Goal: Transaction & Acquisition: Purchase product/service

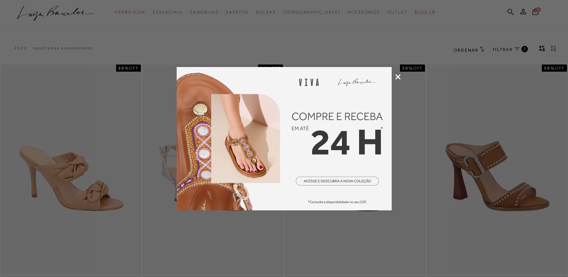
click at [395, 77] on icon at bounding box center [397, 76] width 5 height 5
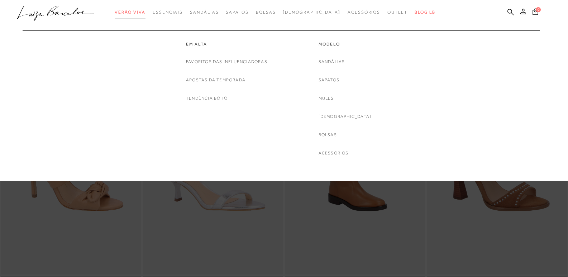
click at [133, 11] on span "Verão Viva" at bounding box center [130, 12] width 31 height 5
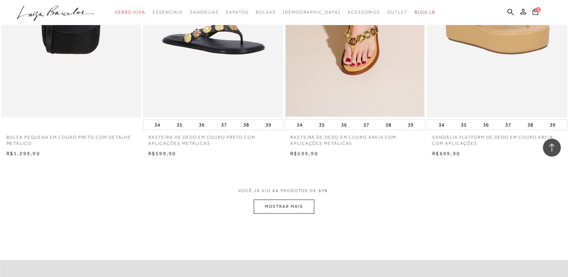
scroll to position [1469, 0]
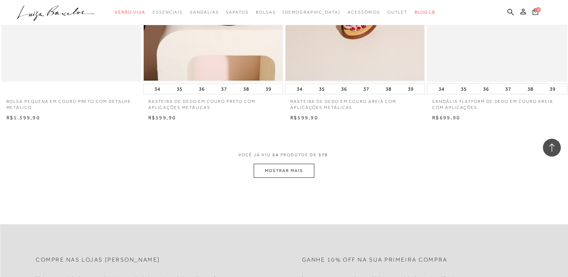
click at [277, 167] on button "MOSTRAR MAIS" at bounding box center [284, 171] width 60 height 14
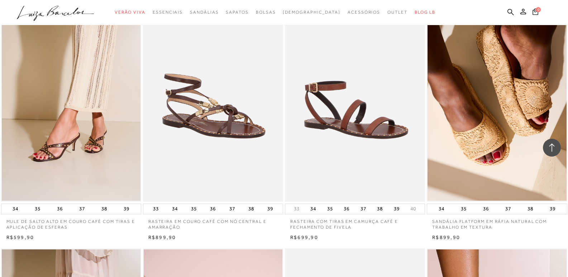
scroll to position [1720, 0]
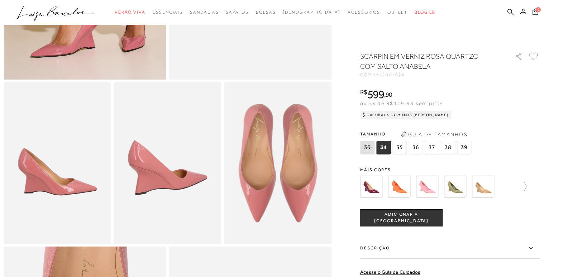
scroll to position [251, 0]
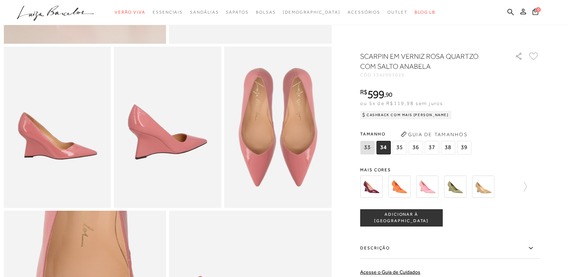
click at [489, 184] on img at bounding box center [483, 187] width 22 height 22
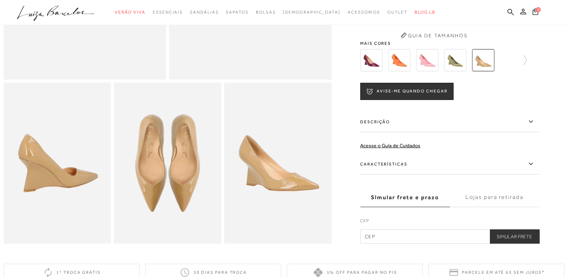
scroll to position [36, 0]
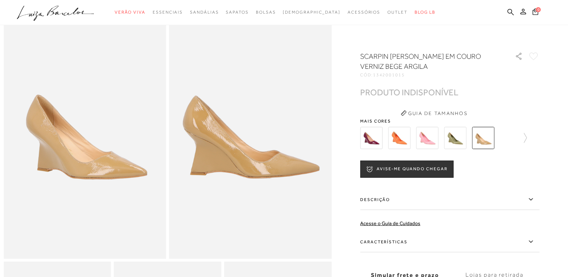
click at [397, 137] on img at bounding box center [399, 138] width 22 height 22
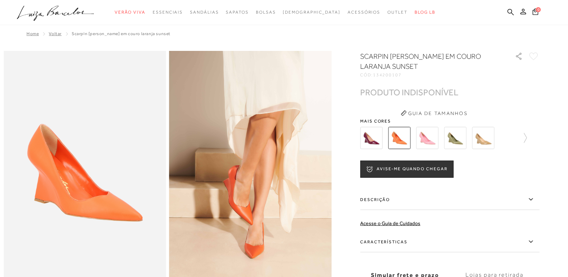
click at [421, 137] on img at bounding box center [427, 138] width 22 height 22
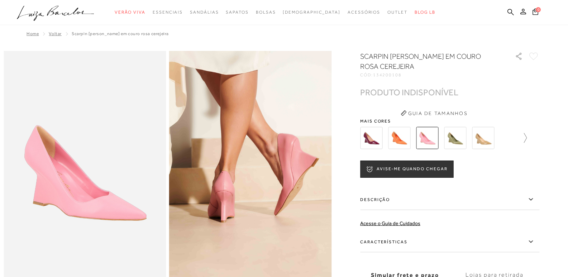
click at [527, 136] on icon at bounding box center [525, 138] width 3 height 10
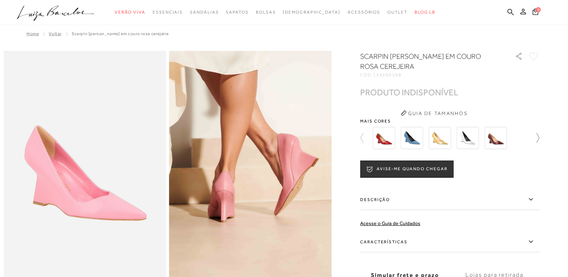
click at [528, 136] on div at bounding box center [449, 138] width 179 height 27
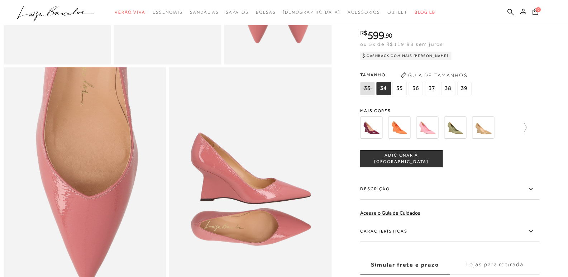
scroll to position [322, 0]
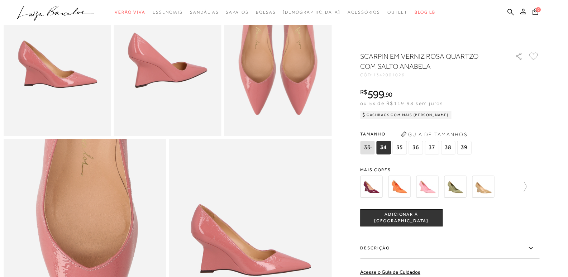
click at [421, 148] on span "36" at bounding box center [415, 148] width 14 height 14
click at [411, 211] on button "ADICIONAR À [GEOGRAPHIC_DATA]" at bounding box center [401, 217] width 82 height 17
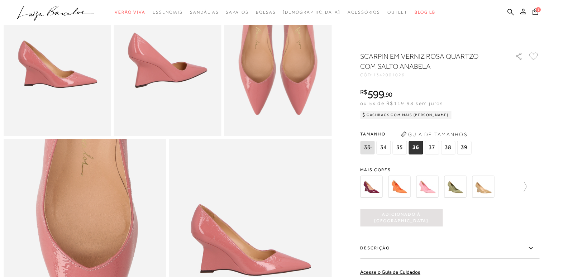
scroll to position [774, 0]
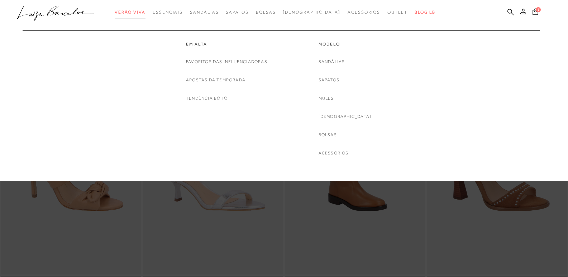
click at [136, 13] on span "Verão Viva" at bounding box center [130, 12] width 31 height 5
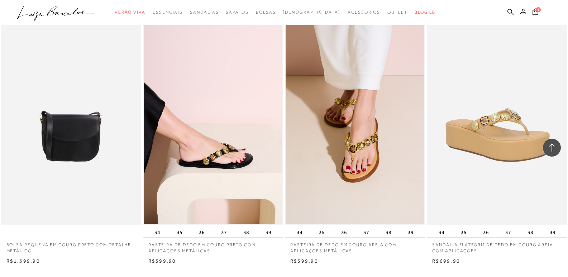
scroll to position [1505, 0]
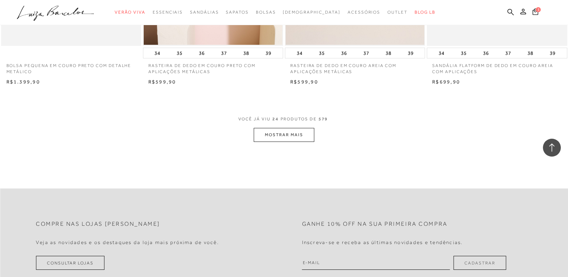
click at [289, 126] on span "VOCÊ JÁ VIU 24 PRODUTOS DE 579" at bounding box center [284, 121] width 92 height 13
click at [291, 132] on button "MOSTRAR MAIS" at bounding box center [284, 135] width 60 height 14
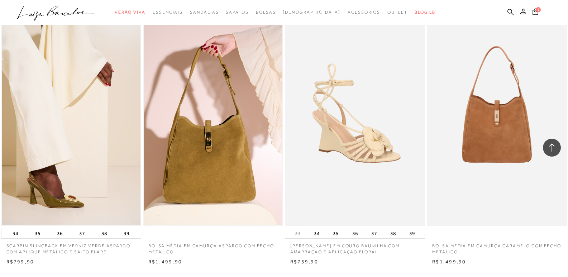
scroll to position [3010, 0]
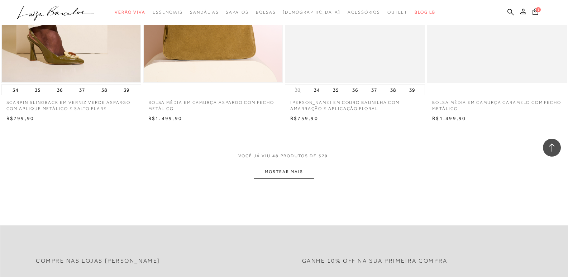
click at [282, 177] on button "MOSTRAR MAIS" at bounding box center [284, 172] width 60 height 14
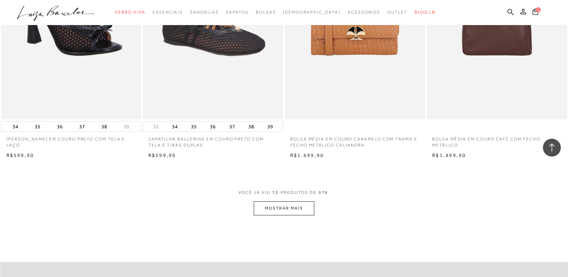
scroll to position [4551, 0]
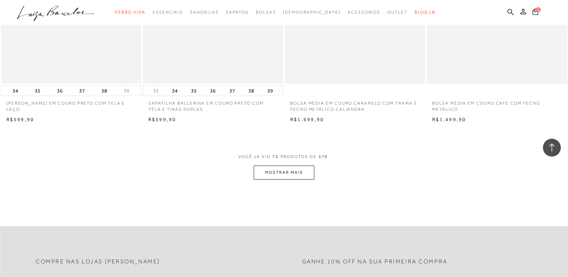
click at [289, 173] on button "MOSTRAR MAIS" at bounding box center [284, 173] width 60 height 14
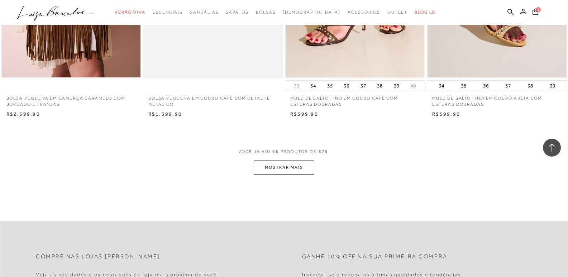
scroll to position [6127, 0]
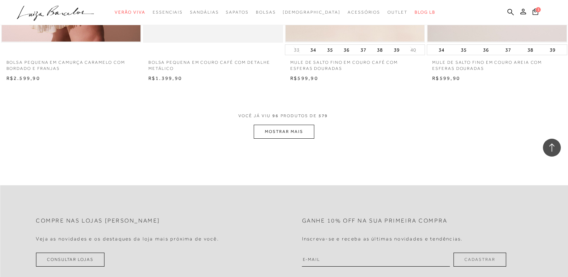
click at [302, 132] on button "MOSTRAR MAIS" at bounding box center [284, 132] width 60 height 14
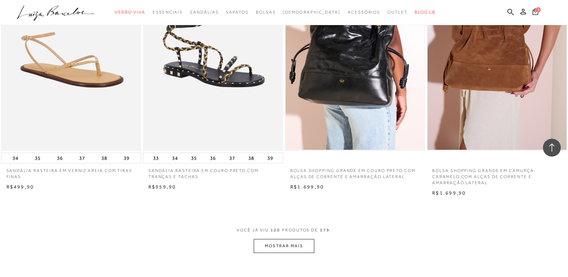
scroll to position [7668, 0]
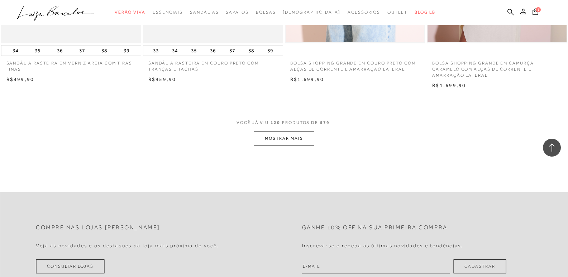
click at [278, 136] on button "MOSTRAR MAIS" at bounding box center [284, 139] width 60 height 14
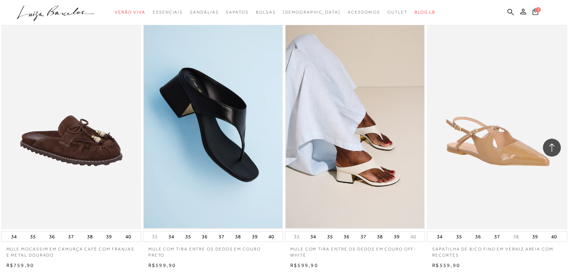
scroll to position [9173, 0]
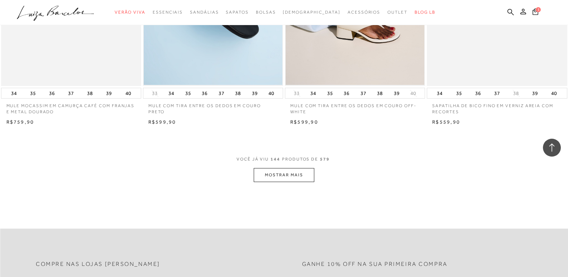
click at [286, 172] on button "MOSTRAR MAIS" at bounding box center [284, 175] width 60 height 14
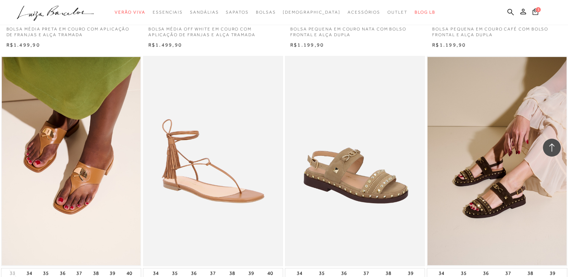
scroll to position [10714, 0]
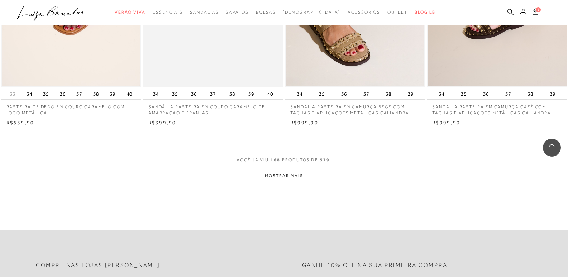
click at [305, 174] on button "MOSTRAR MAIS" at bounding box center [284, 176] width 60 height 14
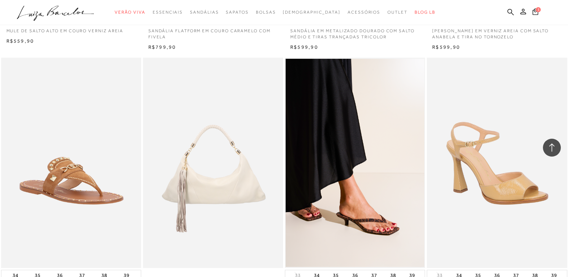
scroll to position [12290, 0]
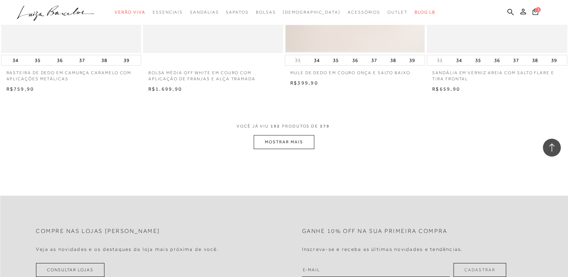
click at [279, 140] on button "MOSTRAR MAIS" at bounding box center [284, 142] width 60 height 14
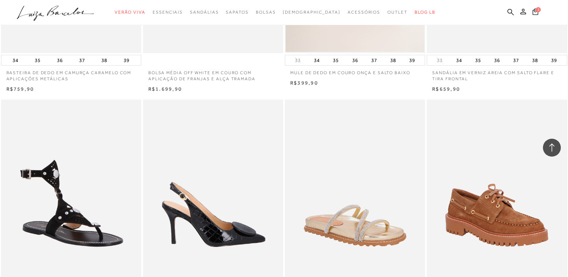
scroll to position [12398, 0]
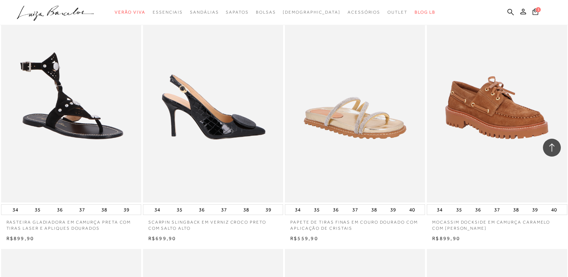
click at [229, 156] on img at bounding box center [213, 97] width 139 height 210
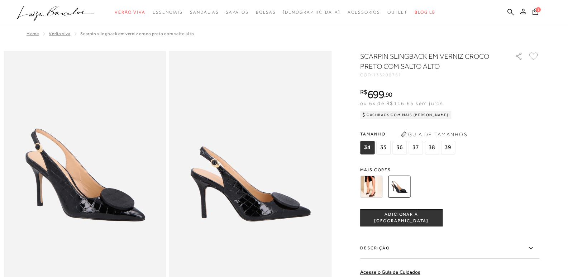
click at [375, 183] on img at bounding box center [371, 187] width 22 height 22
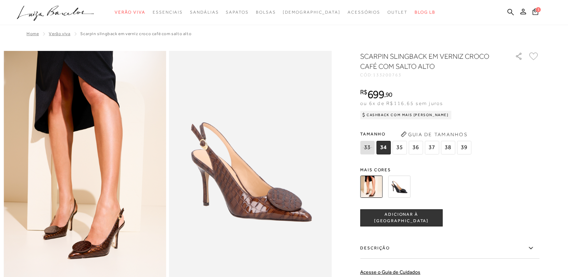
scroll to position [36, 0]
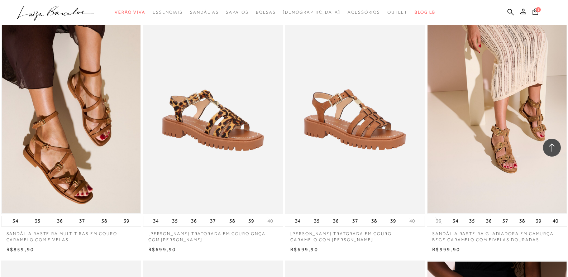
scroll to position [2580, 0]
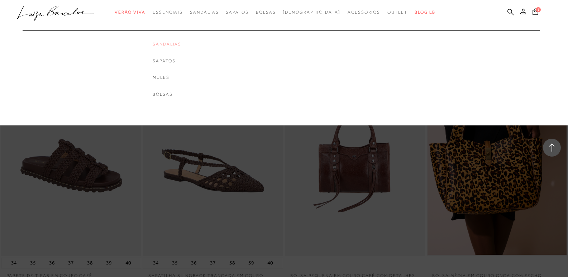
click at [181, 43] on link "Sandálias" at bounding box center [167, 44] width 29 height 6
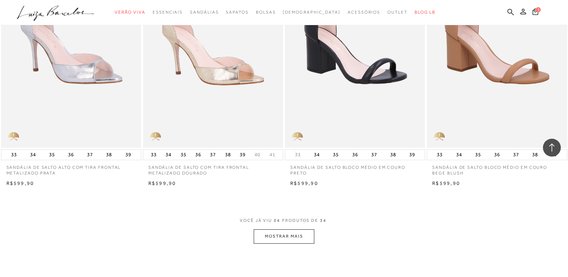
scroll to position [1469, 0]
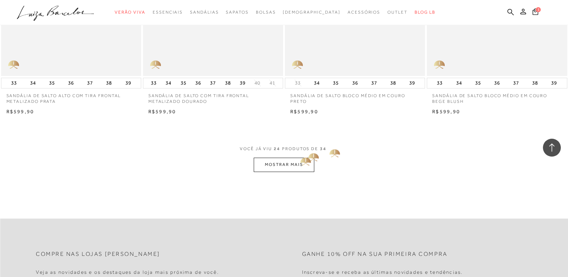
click at [298, 158] on button "MOSTRAR MAIS" at bounding box center [284, 165] width 60 height 14
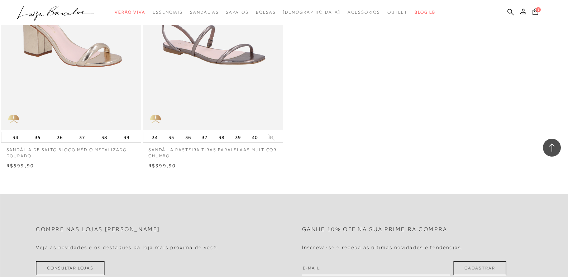
scroll to position [2257, 0]
